Goal: Check status: Check status

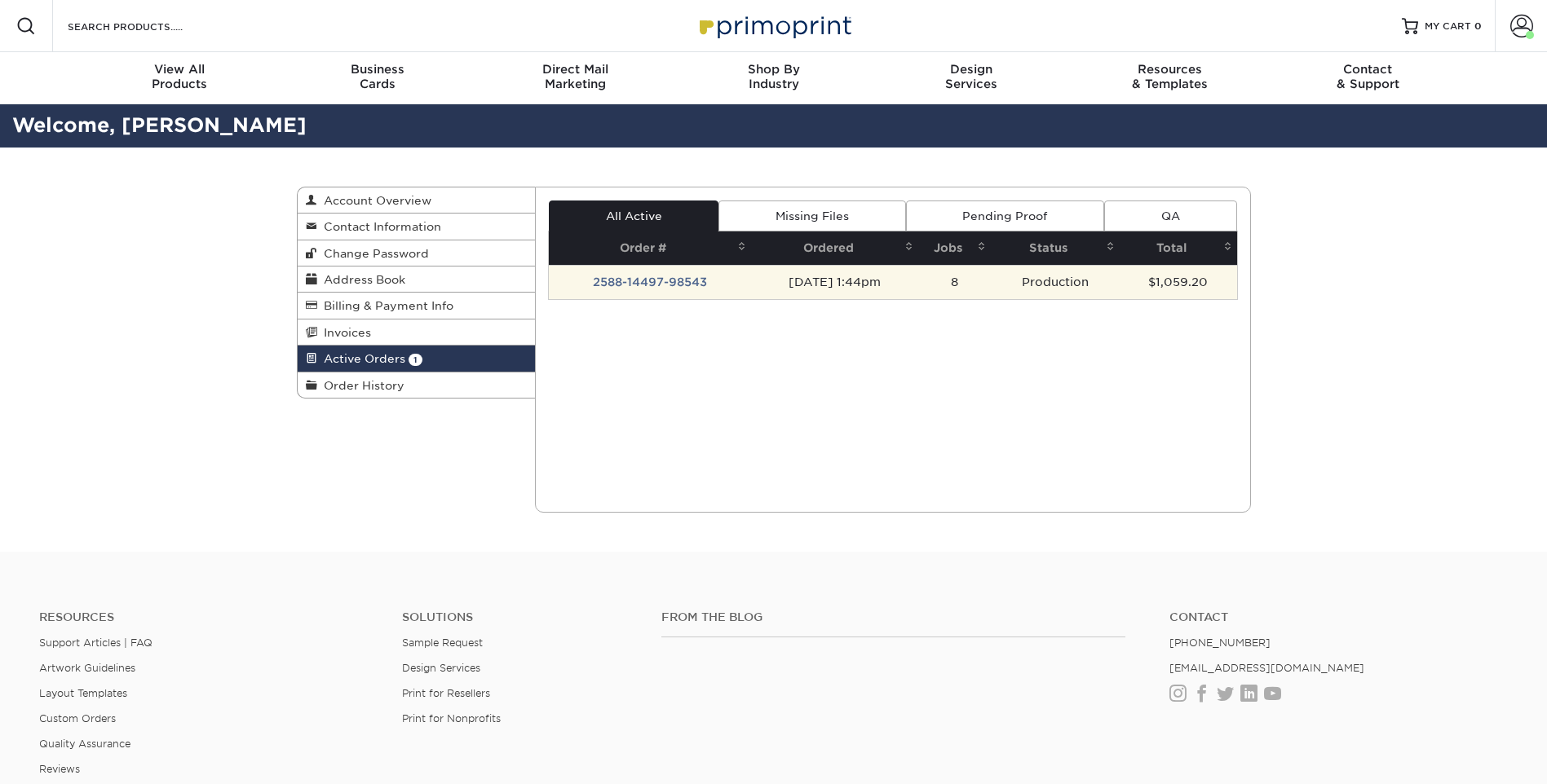
click at [605, 285] on td "2588-14497-98543" at bounding box center [650, 282] width 202 height 34
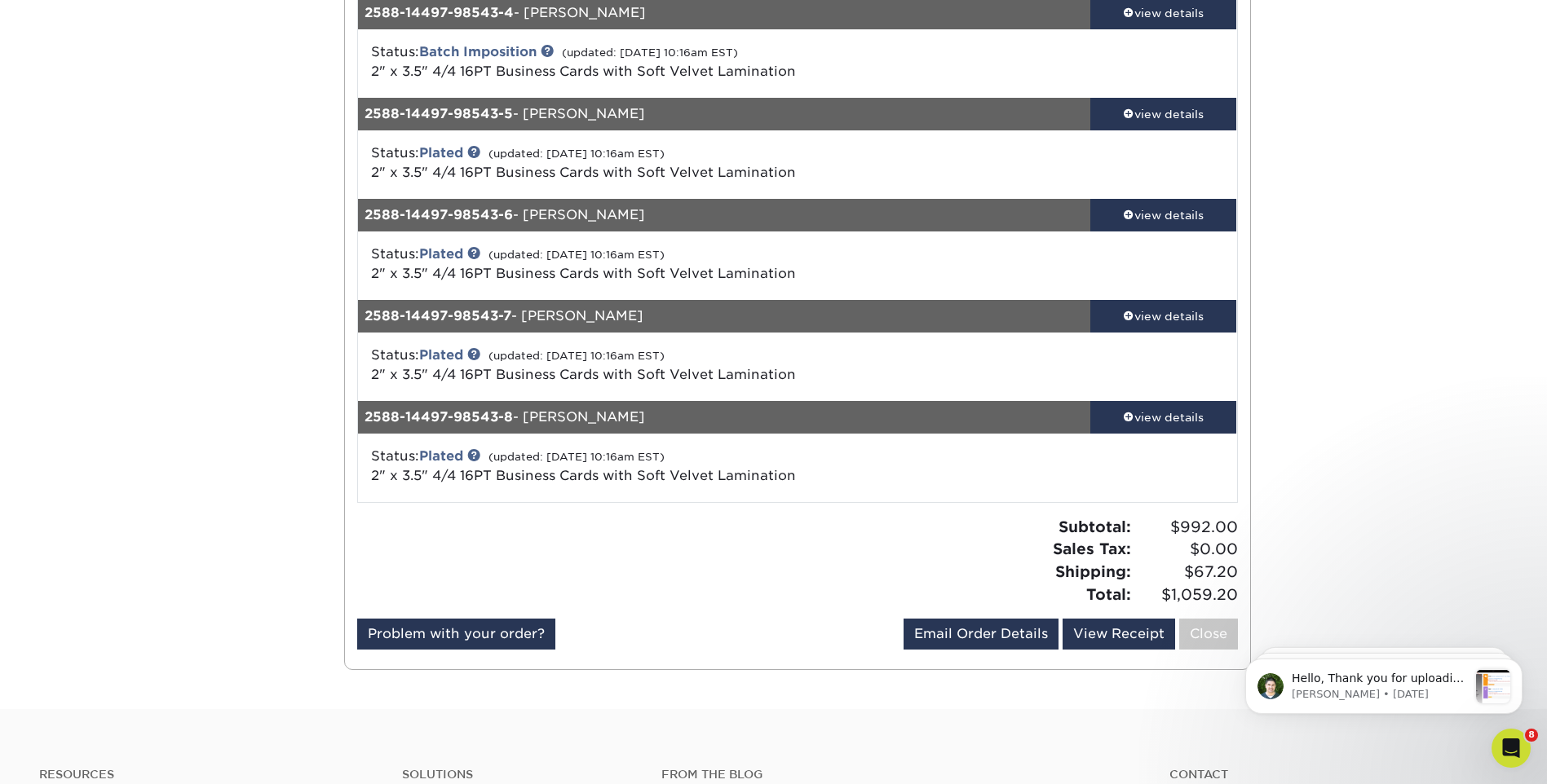
scroll to position [571, 0]
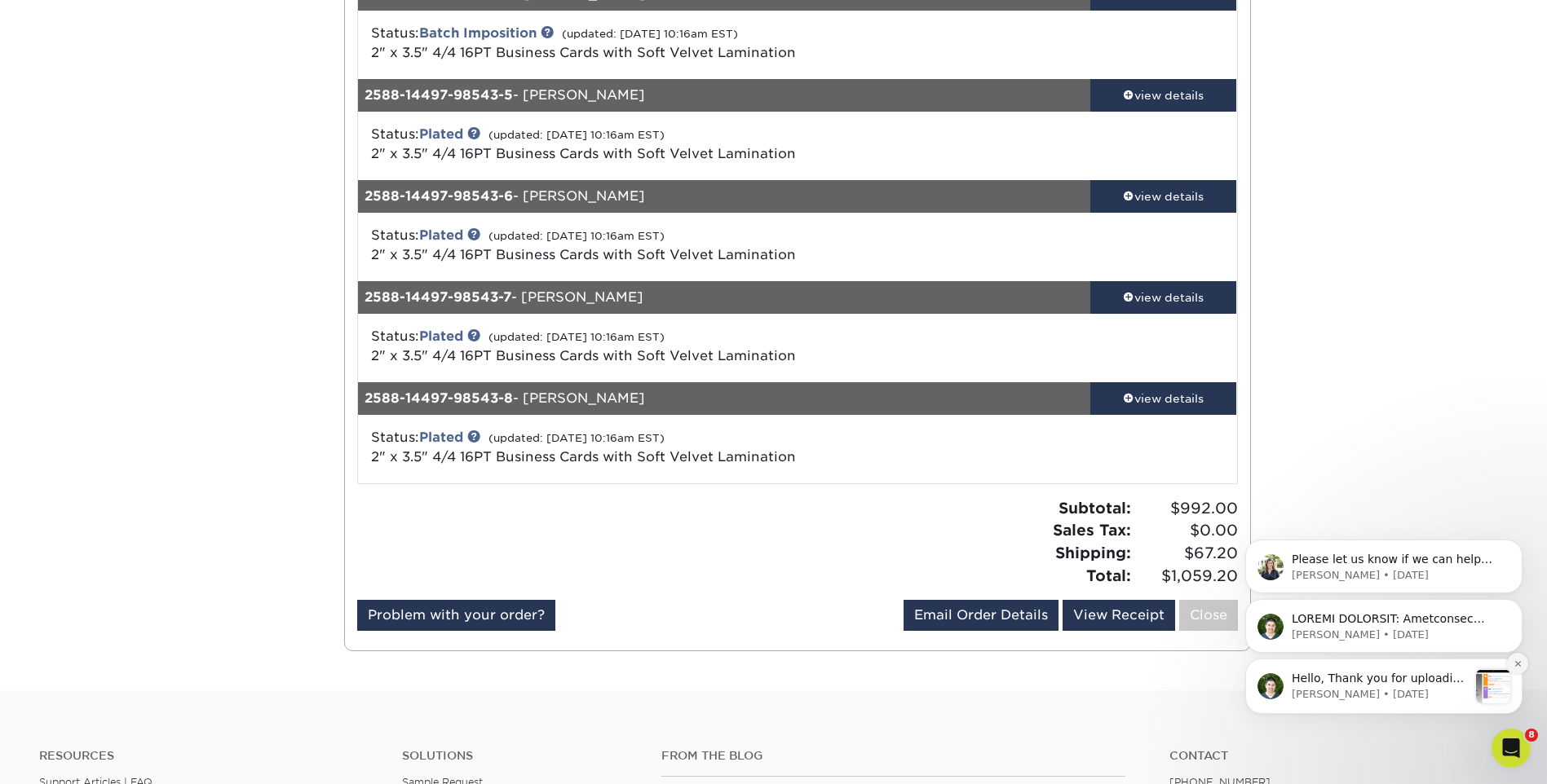
click at [1516, 661] on icon "Dismiss notification" at bounding box center [1518, 664] width 9 height 9
click at [1516, 662] on icon "Dismiss notification" at bounding box center [1518, 666] width 8 height 8
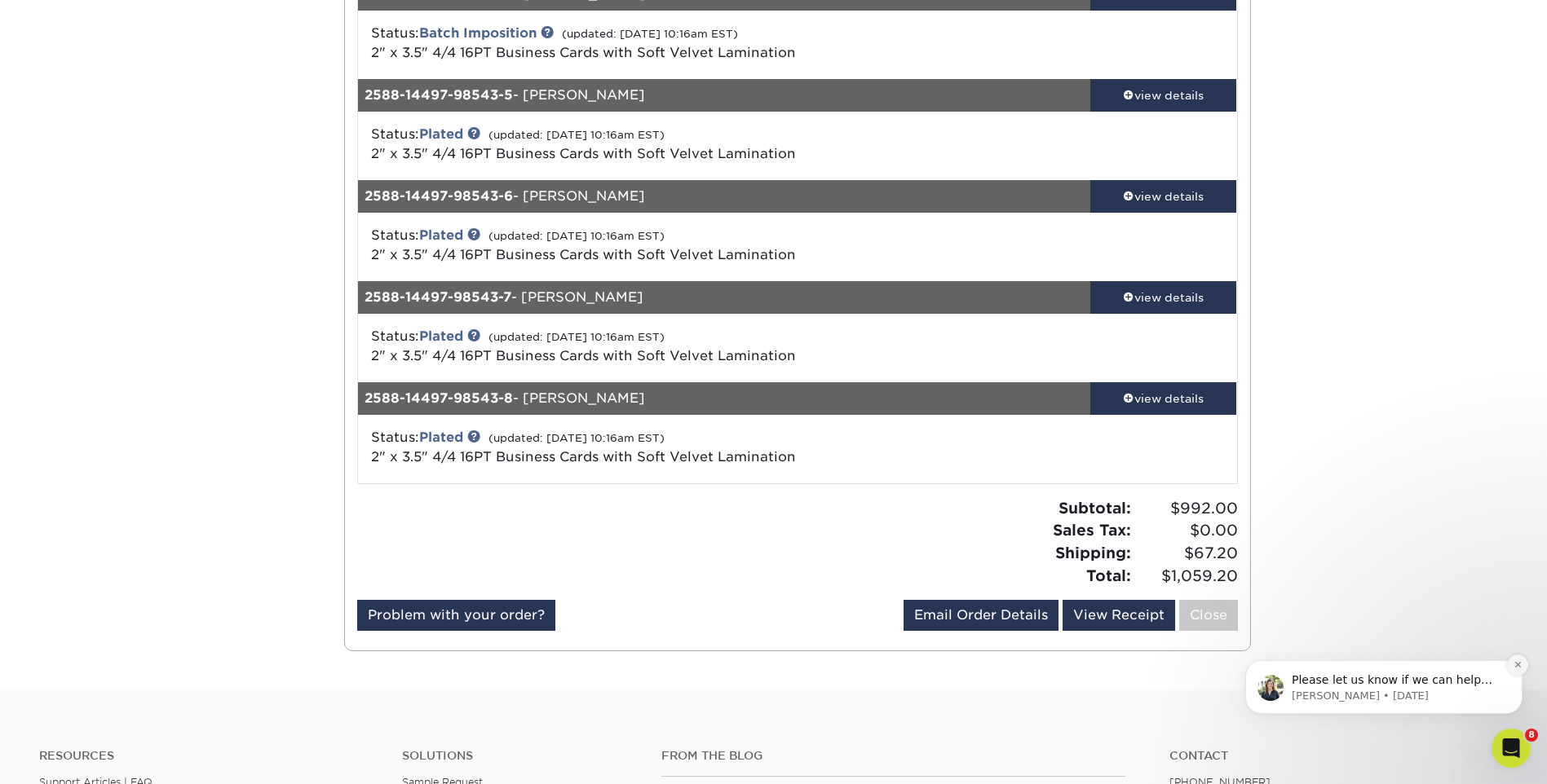
click at [1520, 662] on icon "Dismiss notification" at bounding box center [1518, 665] width 9 height 9
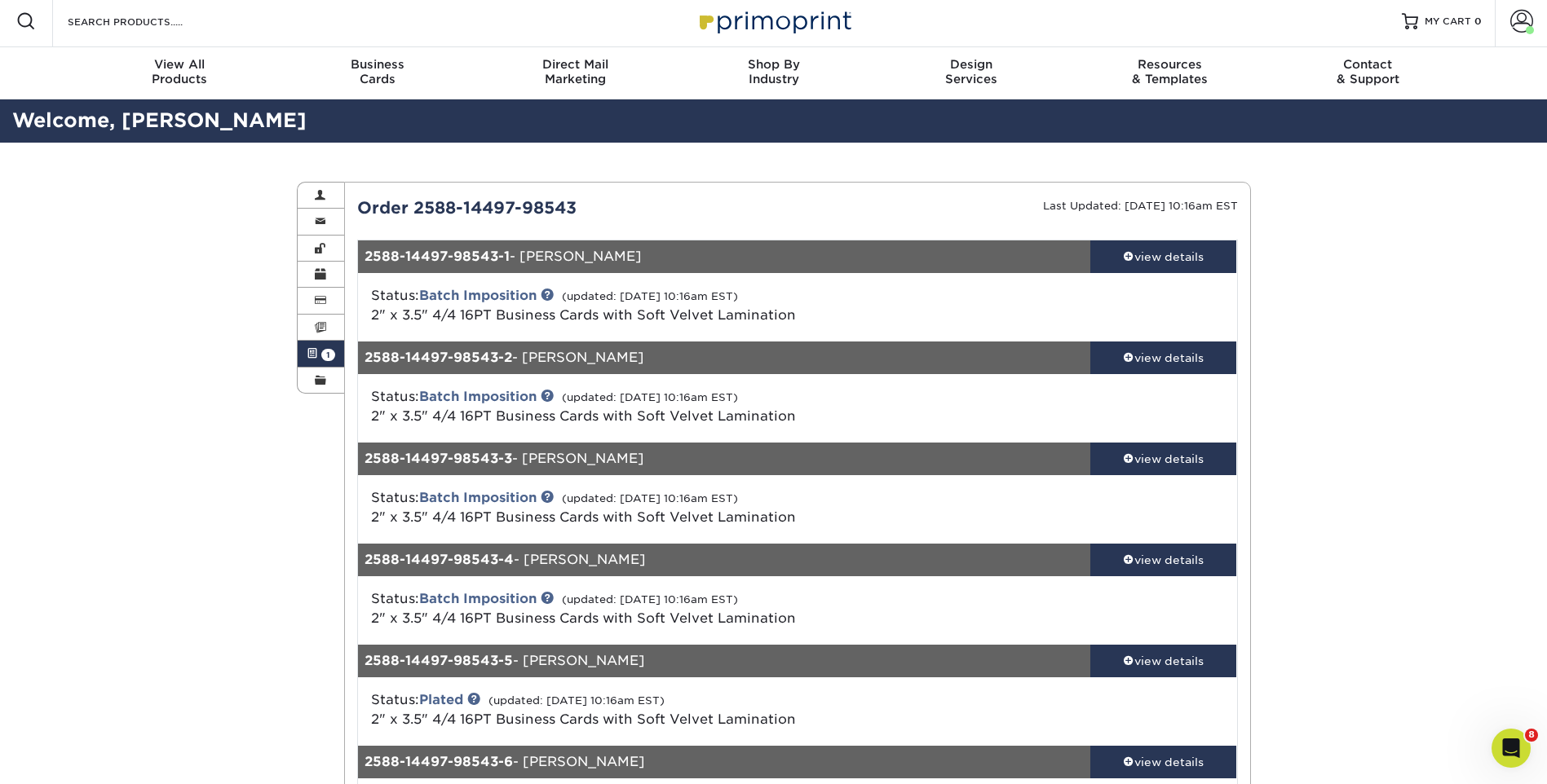
scroll to position [0, 0]
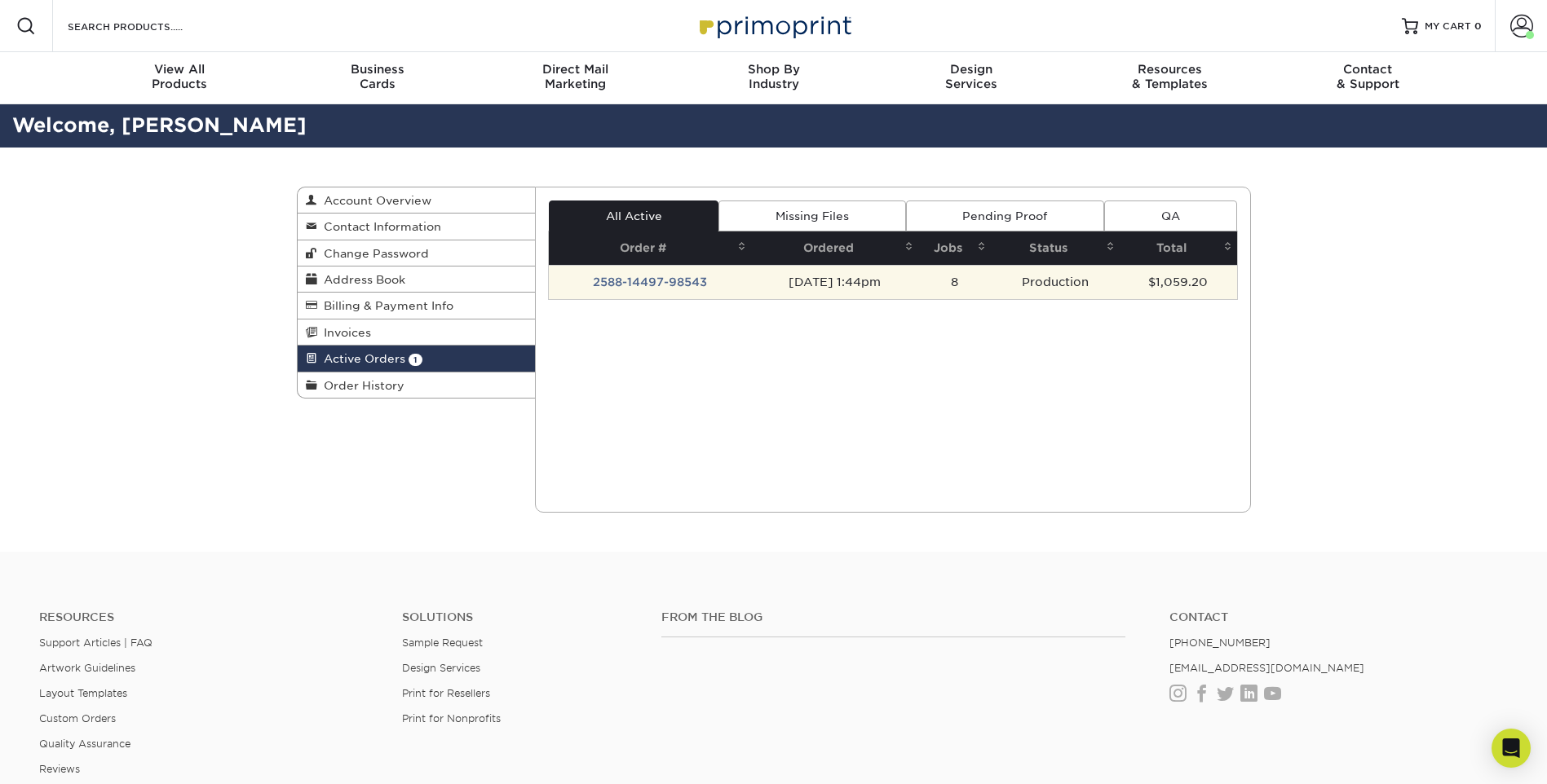
click at [646, 285] on td "2588-14497-98543" at bounding box center [650, 282] width 202 height 34
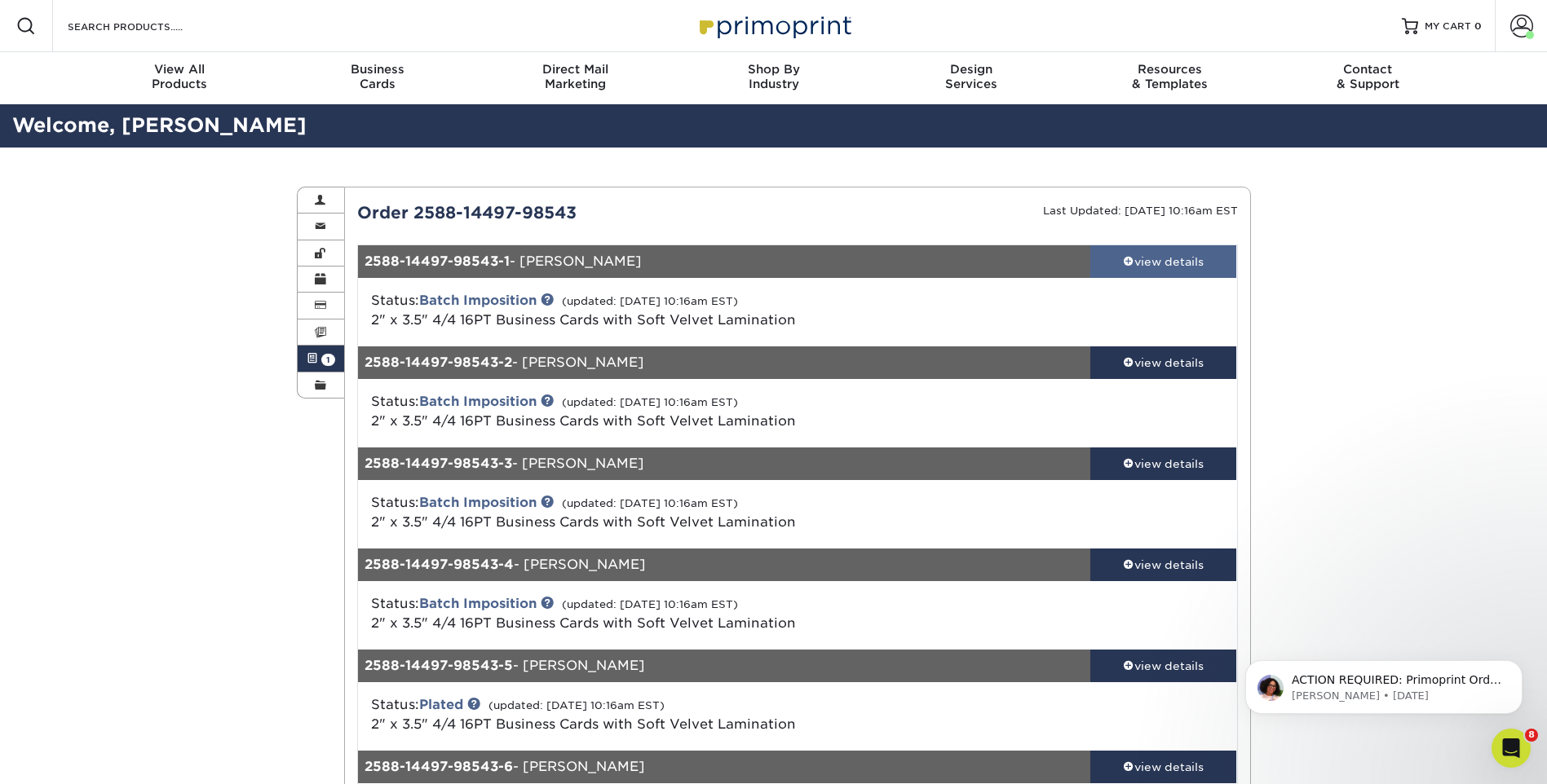
click at [1211, 246] on link "view details" at bounding box center [1164, 262] width 147 height 33
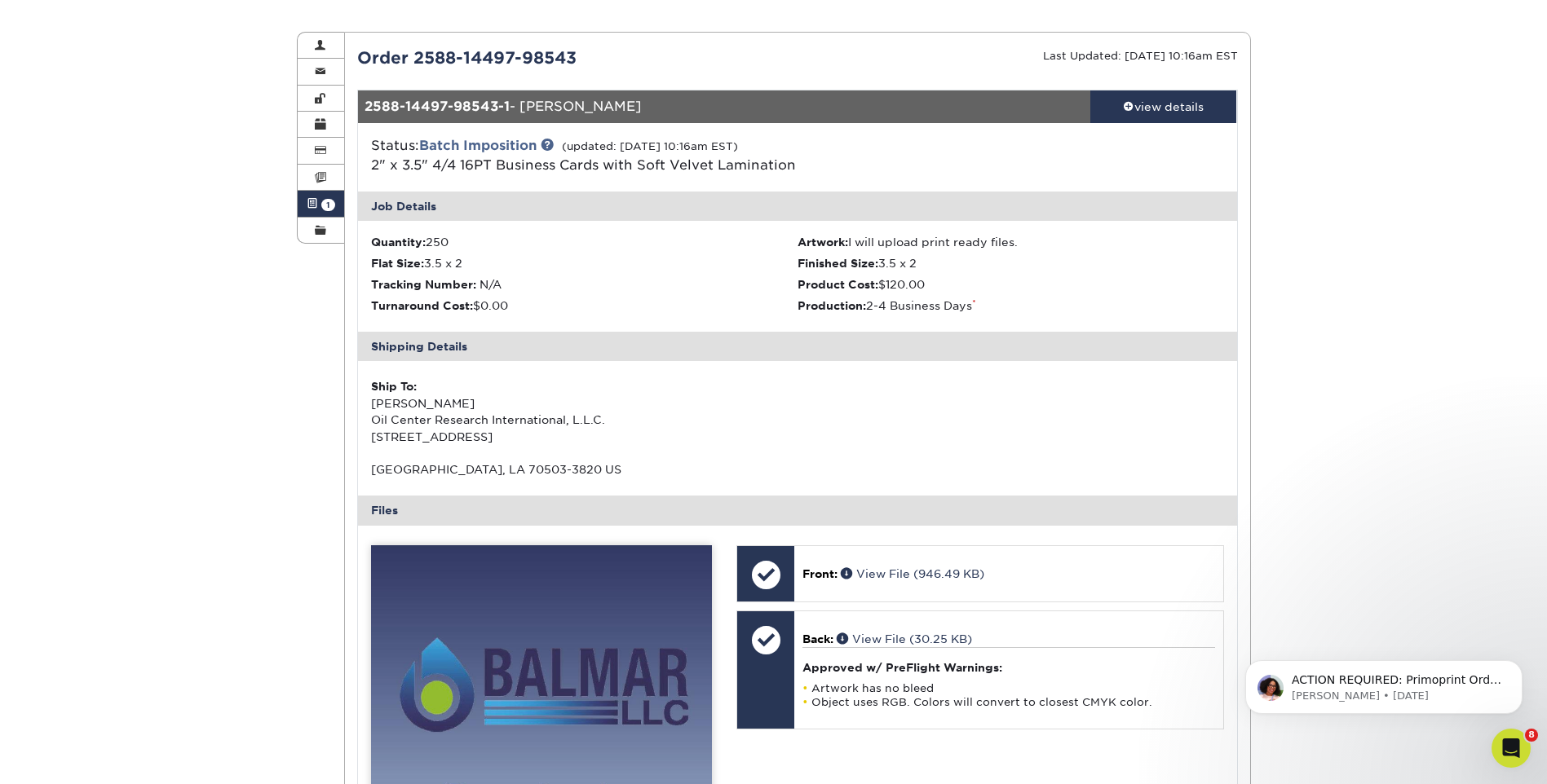
scroll to position [82, 0]
